Goal: Ask a question

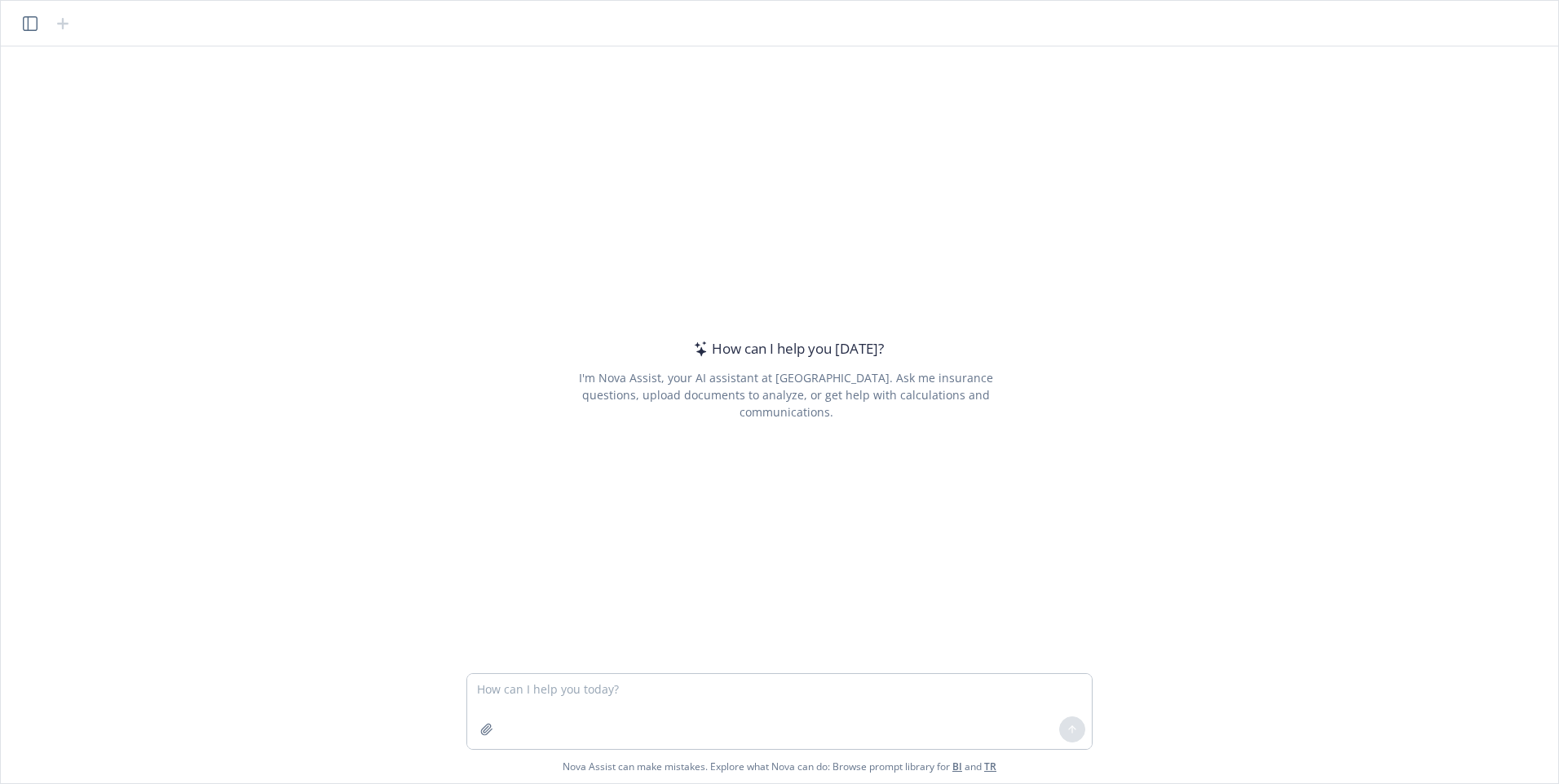
drag, startPoint x: 545, startPoint y: 696, endPoint x: 557, endPoint y: 694, distance: 12.2
click at [546, 695] on textarea at bounding box center [779, 711] width 625 height 75
type textarea "Does Newfront have a Soc1 and Soc2?"
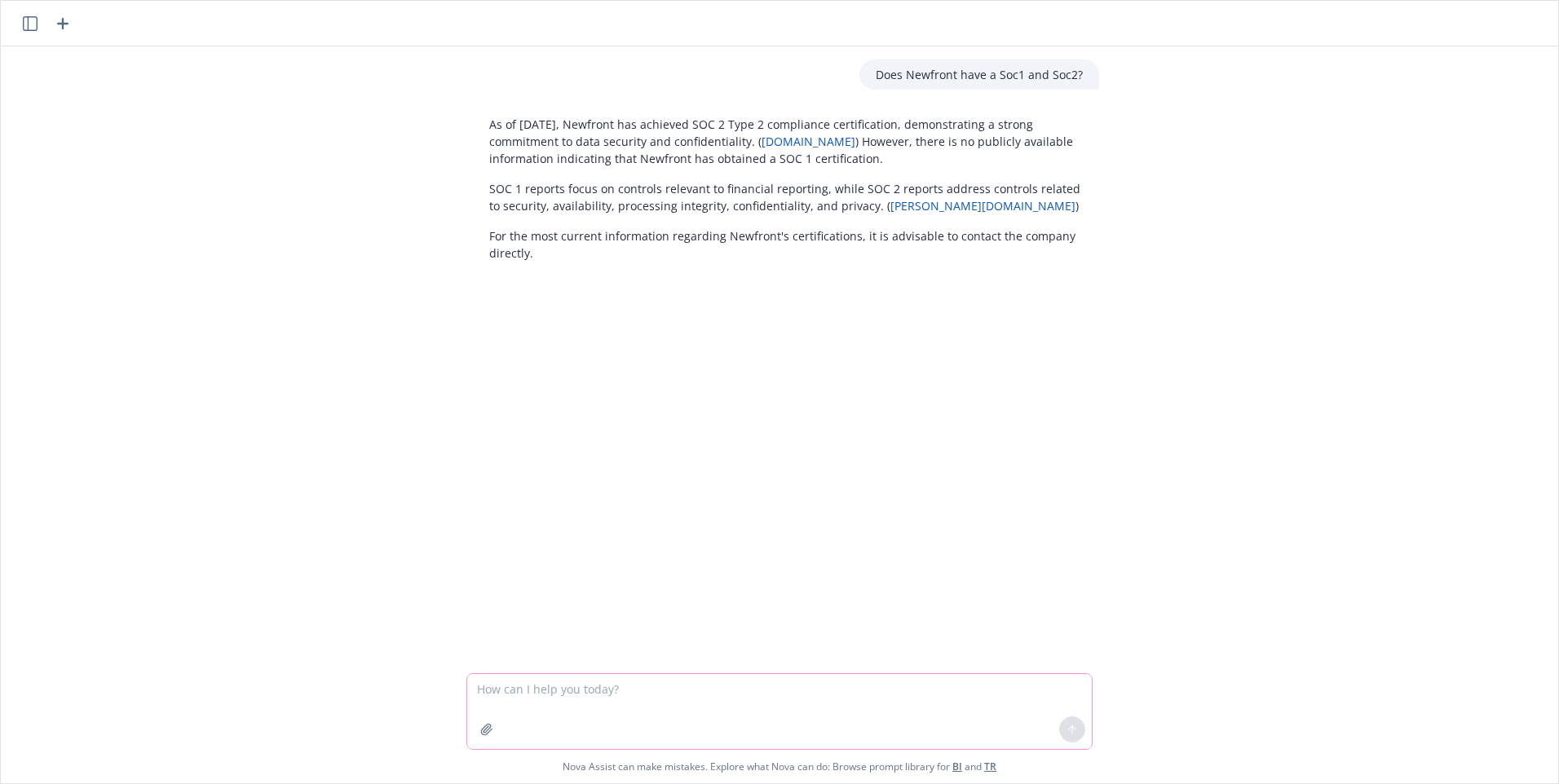
click at [561, 697] on textarea at bounding box center [779, 711] width 625 height 75
type textarea "Does it make sense for Newfront to not have a Soc1 because we don't hold client…"
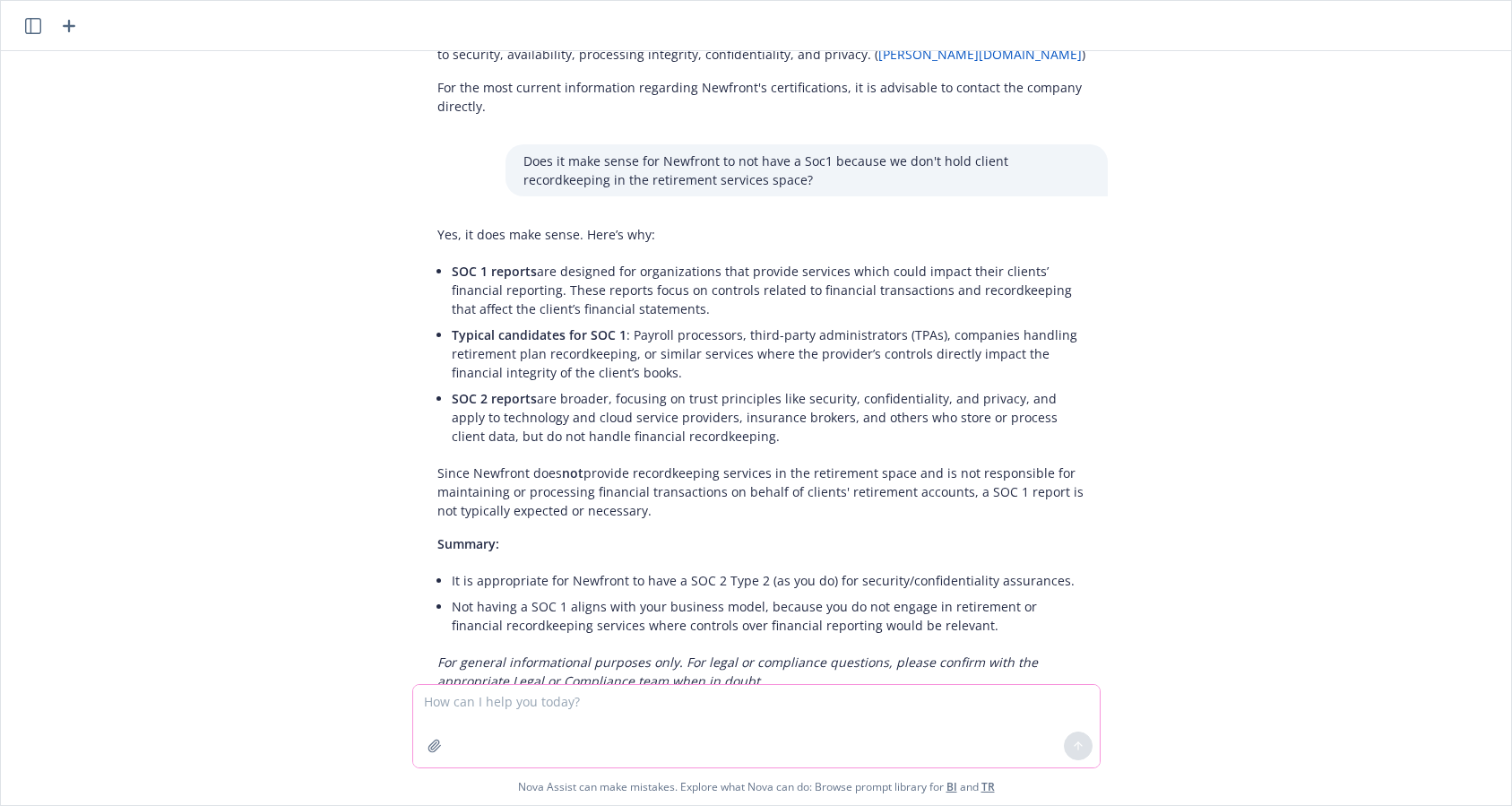
scroll to position [229, 0]
